Goal: Check status: Check status

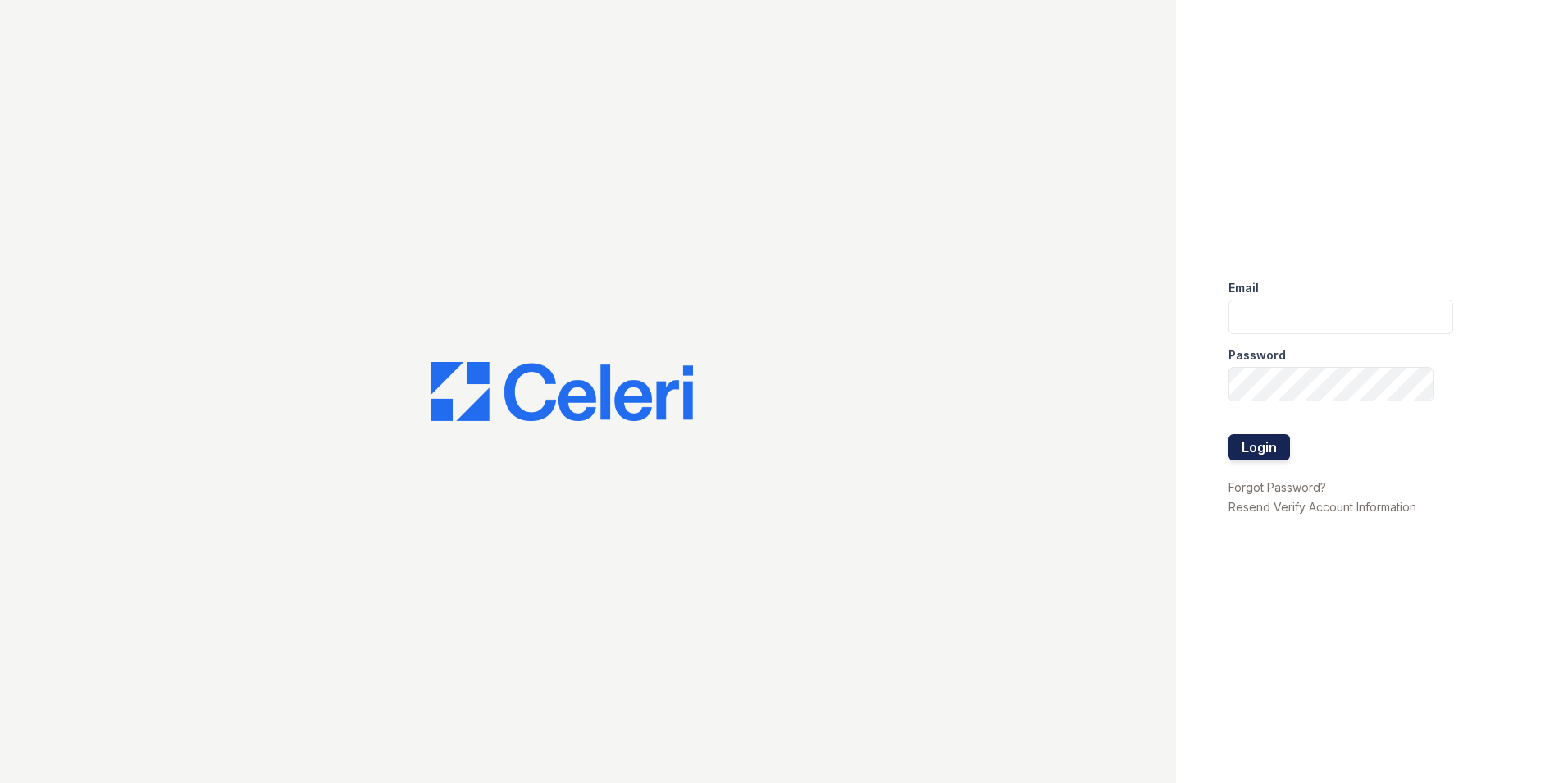
type input "jcallaway@mmgmgt.com"
click at [1252, 445] on button "Login" at bounding box center [1259, 447] width 62 height 26
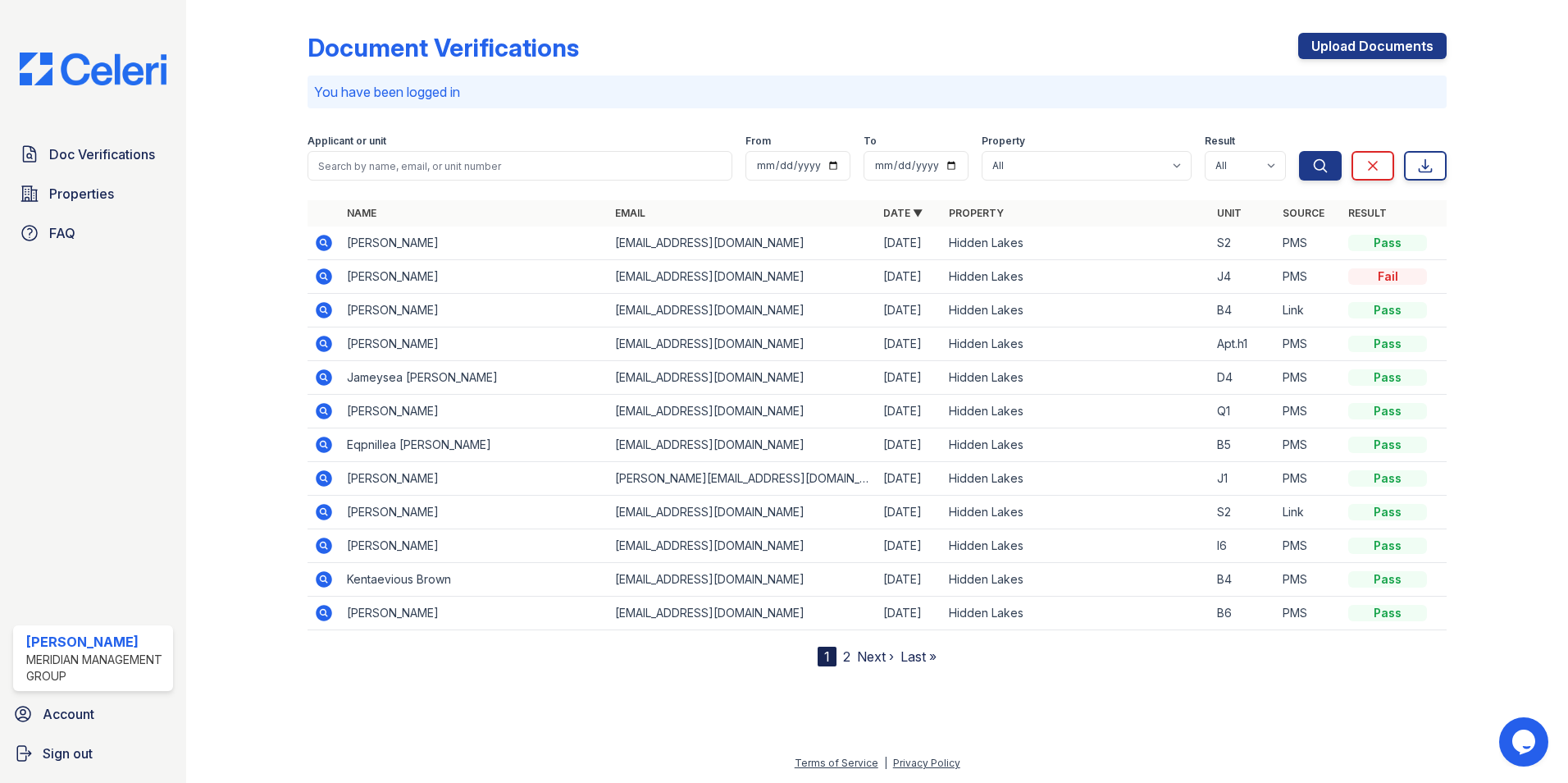
drag, startPoint x: 460, startPoint y: 245, endPoint x: 347, endPoint y: 246, distance: 113.0
click at [347, 246] on td "[PERSON_NAME]" at bounding box center [474, 243] width 268 height 33
drag, startPoint x: 347, startPoint y: 246, endPoint x: 359, endPoint y: 245, distance: 12.0
copy td "[PERSON_NAME]"
